Goal: Task Accomplishment & Management: Use online tool/utility

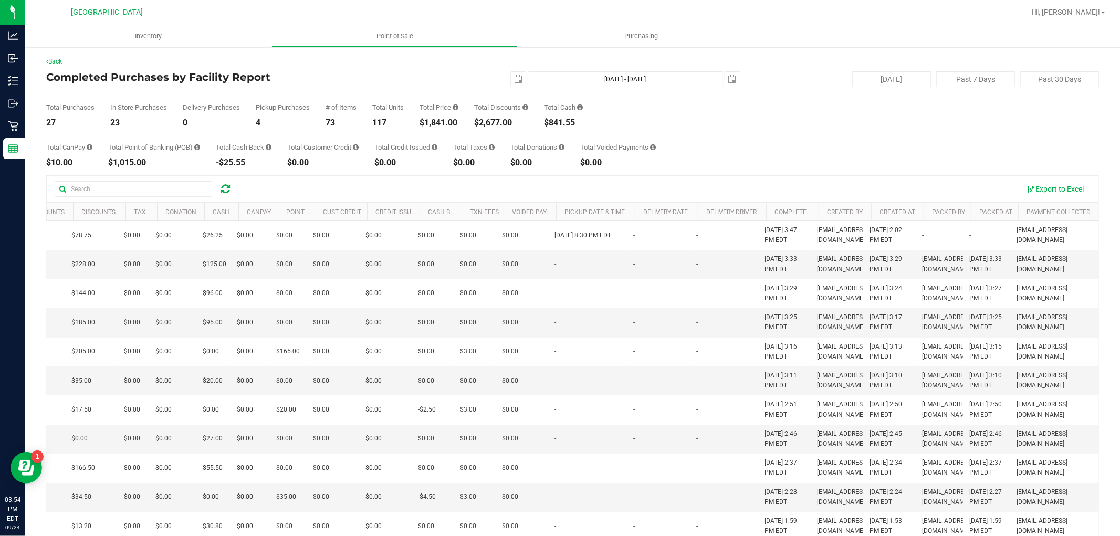
scroll to position [0, 302]
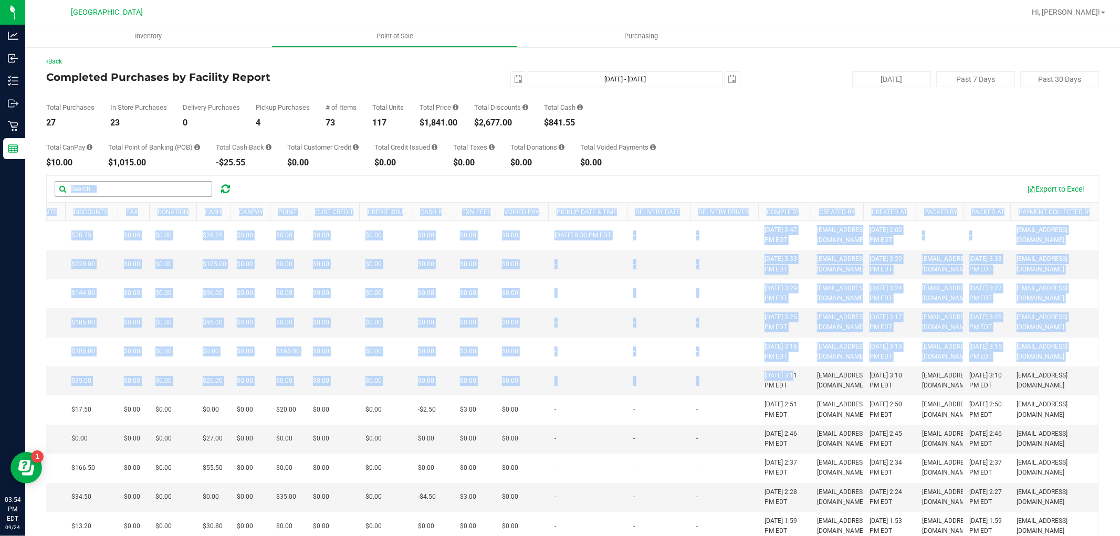
drag, startPoint x: 793, startPoint y: 425, endPoint x: 202, endPoint y: 184, distance: 638.0
click at [202, 184] on div "Export to Excel Purchase ID Customer Type # of Items Total # of Discounts Disco…" at bounding box center [572, 379] width 1052 height 409
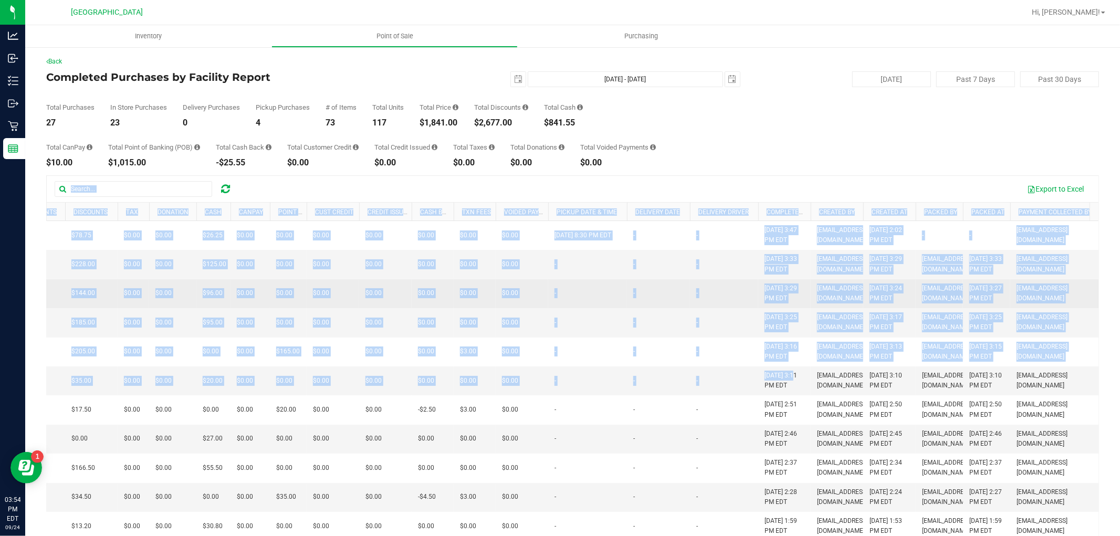
click at [665, 308] on td "-" at bounding box center [658, 293] width 63 height 29
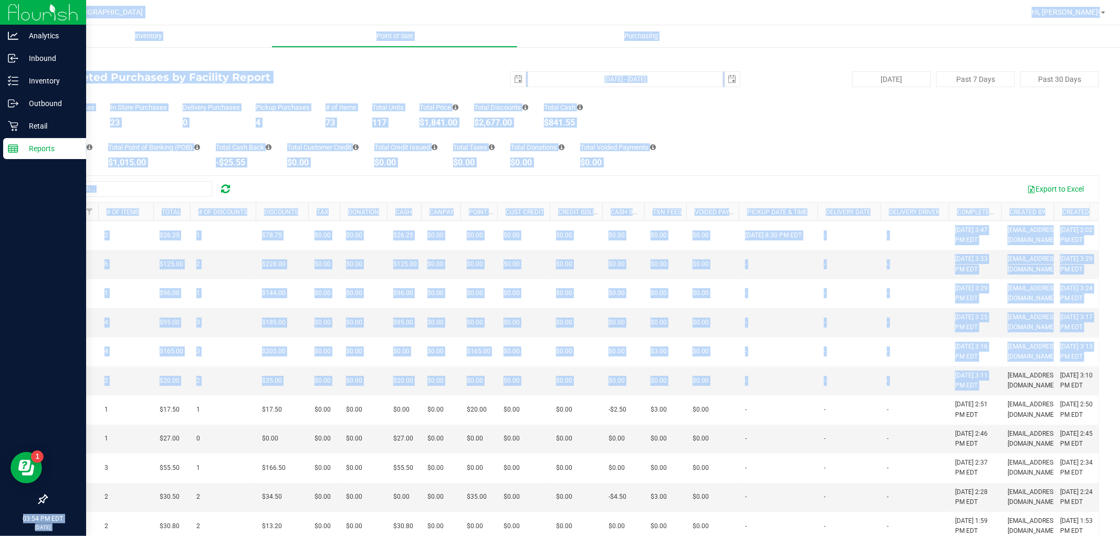
scroll to position [0, 0]
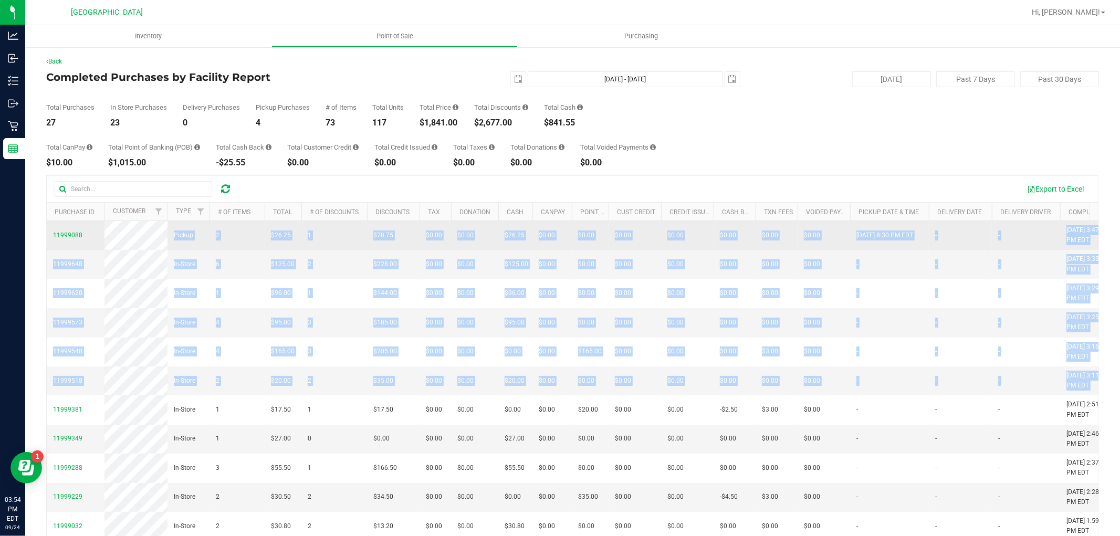
drag, startPoint x: 819, startPoint y: 445, endPoint x: 100, endPoint y: 239, distance: 747.5
